Goal: Task Accomplishment & Management: Manage account settings

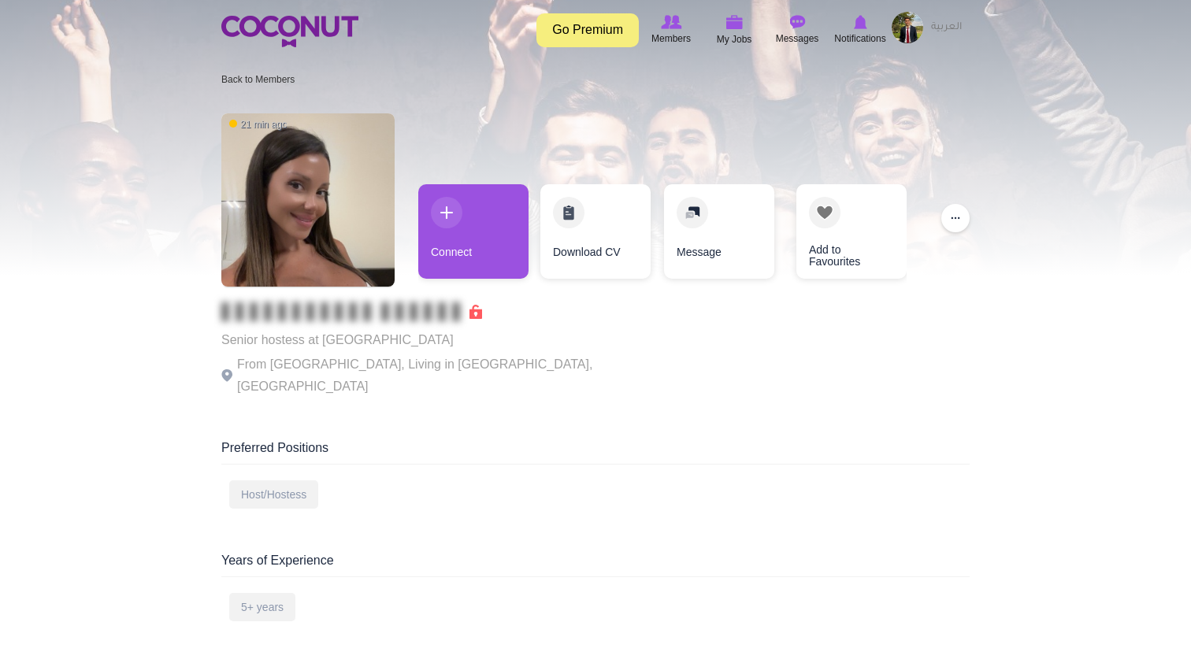
click at [917, 28] on img at bounding box center [908, 28] width 32 height 32
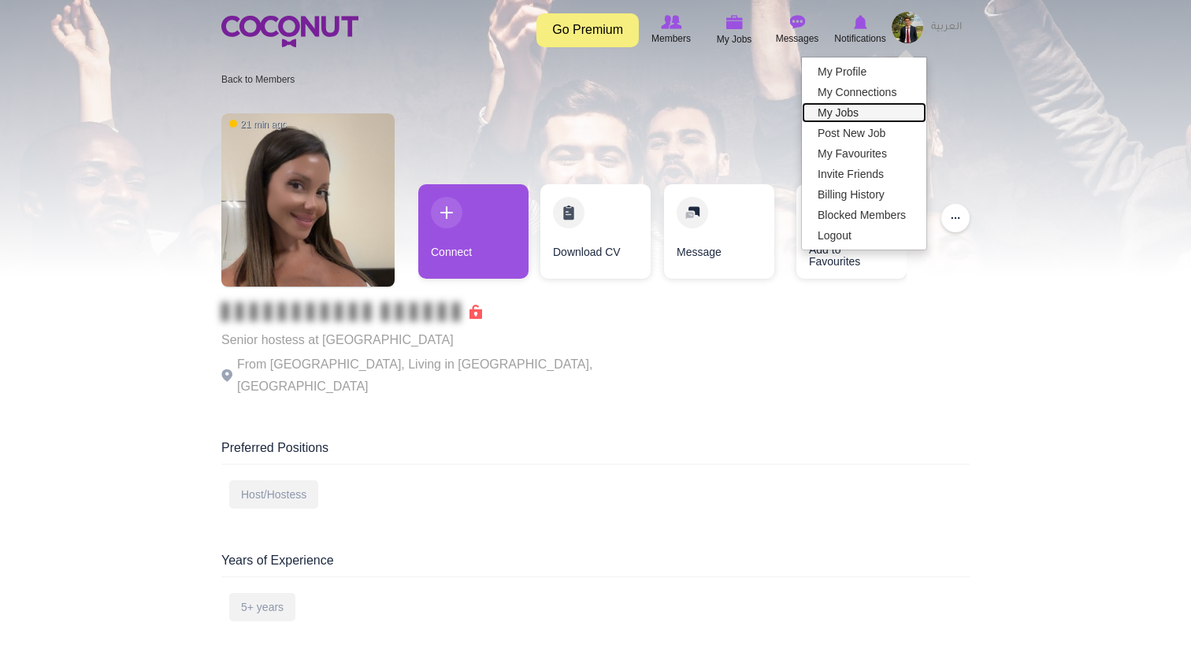
click at [848, 114] on link "My Jobs" at bounding box center [864, 112] width 124 height 20
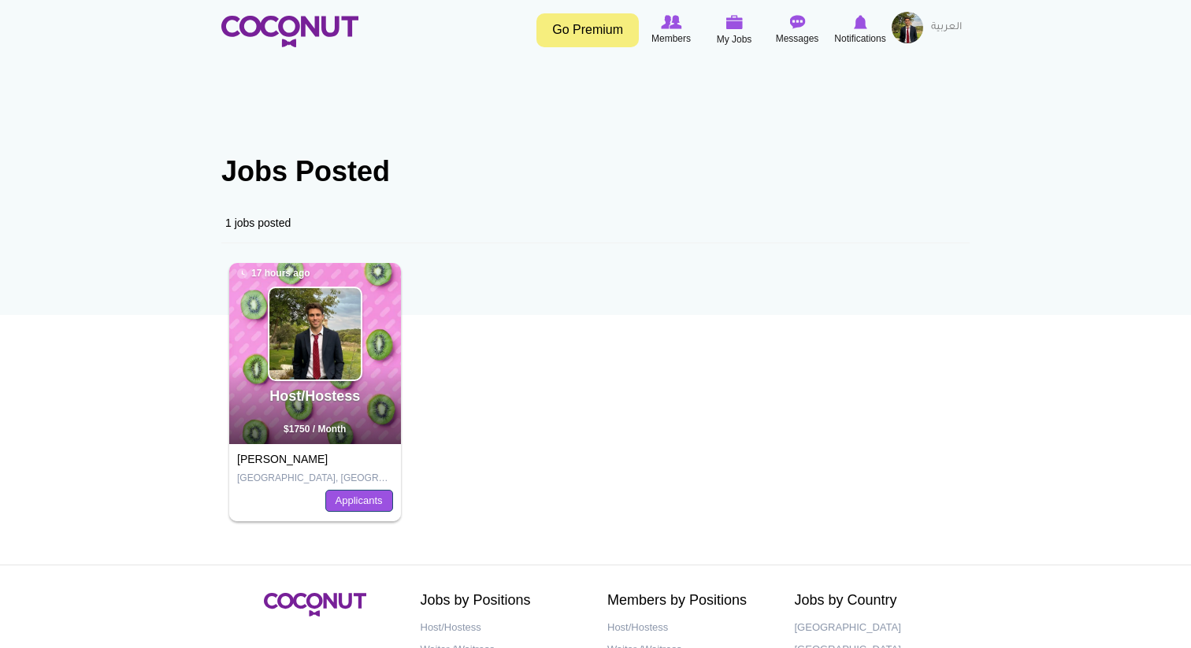
click at [348, 508] on link "Applicants" at bounding box center [359, 501] width 68 height 22
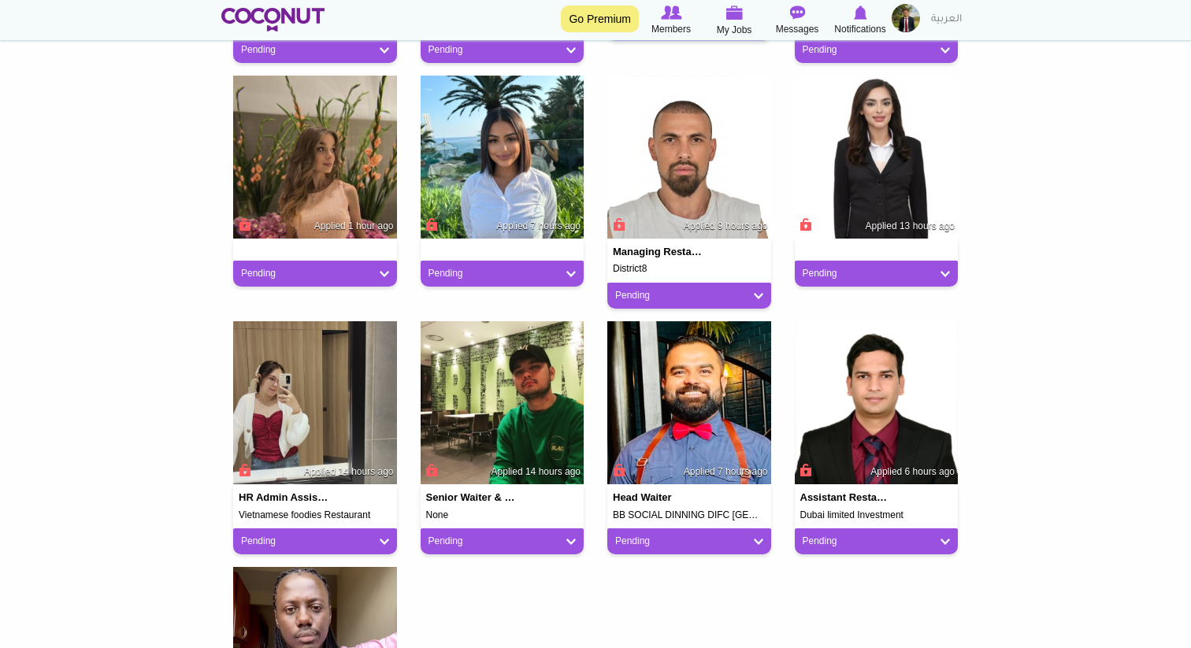
scroll to position [458, 0]
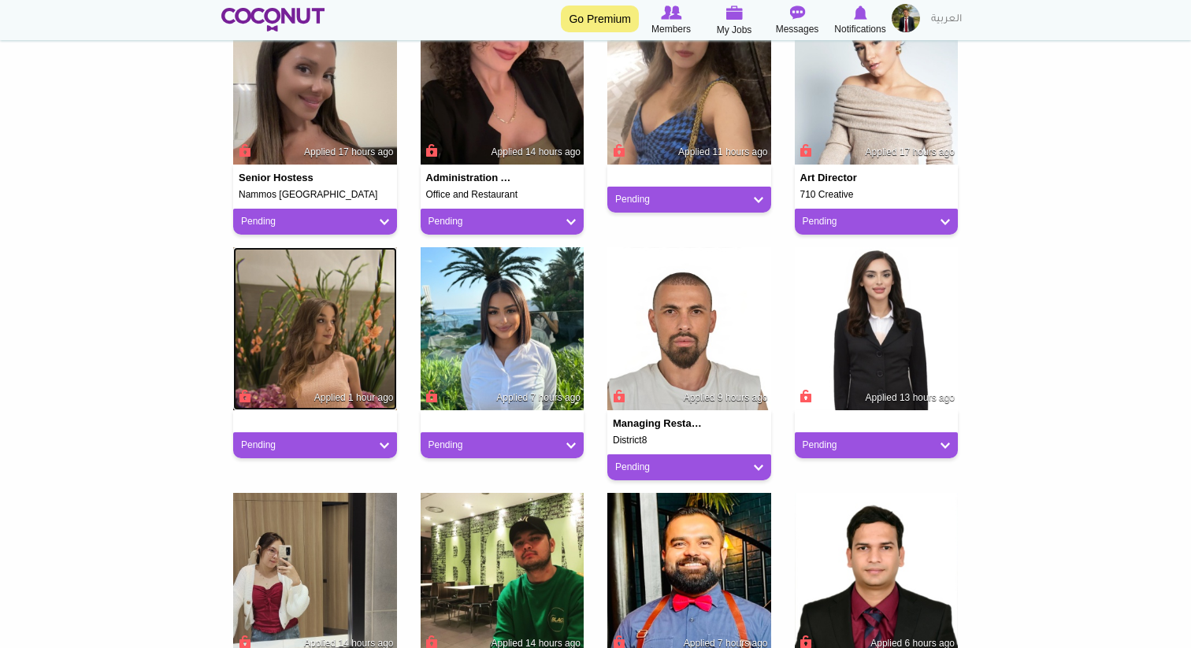
click at [353, 340] on img at bounding box center [315, 329] width 164 height 164
